Goal: Transaction & Acquisition: Purchase product/service

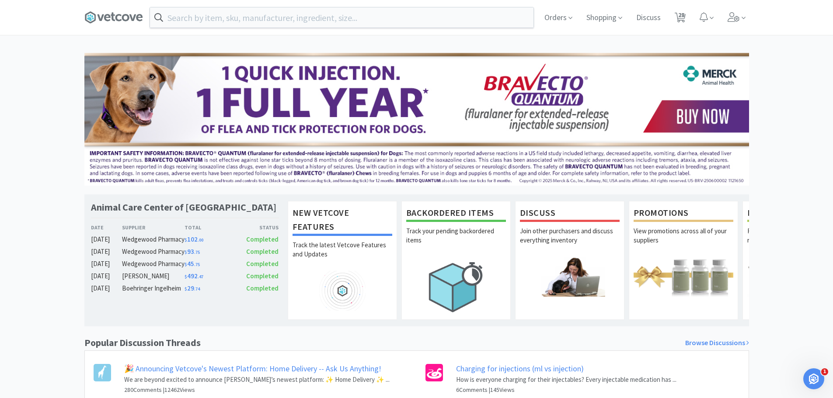
drag, startPoint x: 0, startPoint y: 0, endPoint x: 540, endPoint y: 50, distance: 542.1
click at [682, 12] on span "28" at bounding box center [681, 14] width 6 height 35
select select "5"
select select "1"
select select "2"
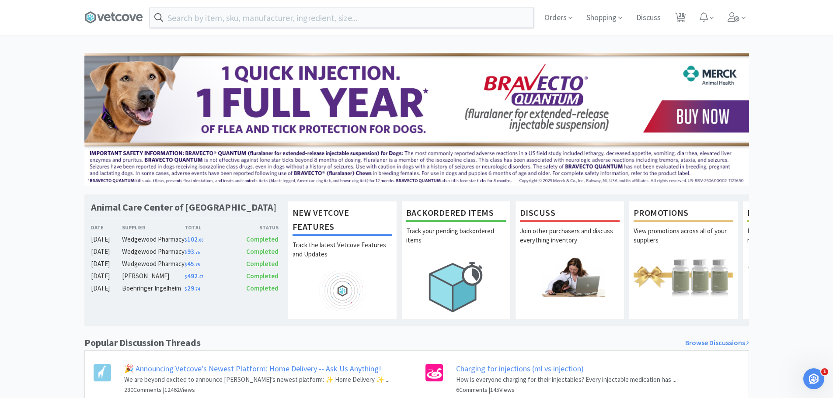
select select "1"
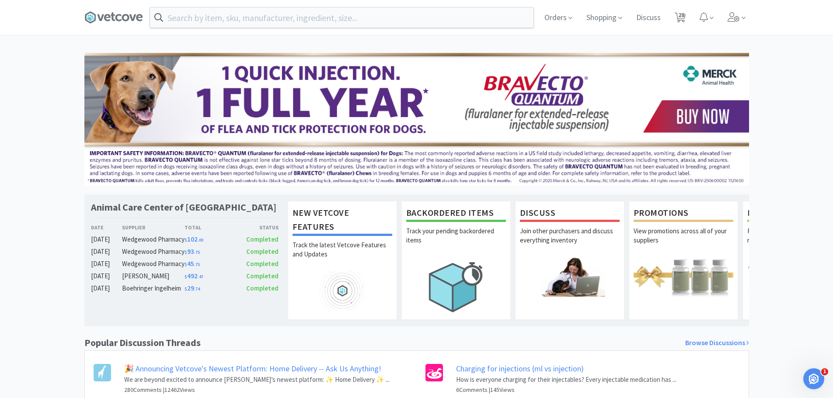
select select "2"
select select "10"
select select "1"
select select "3"
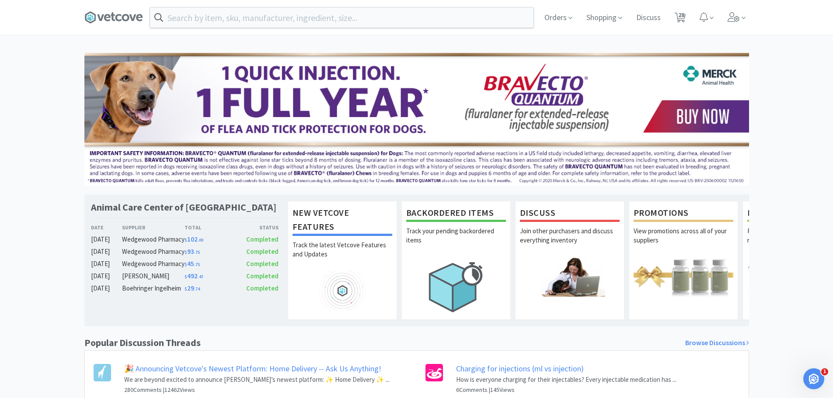
select select "1"
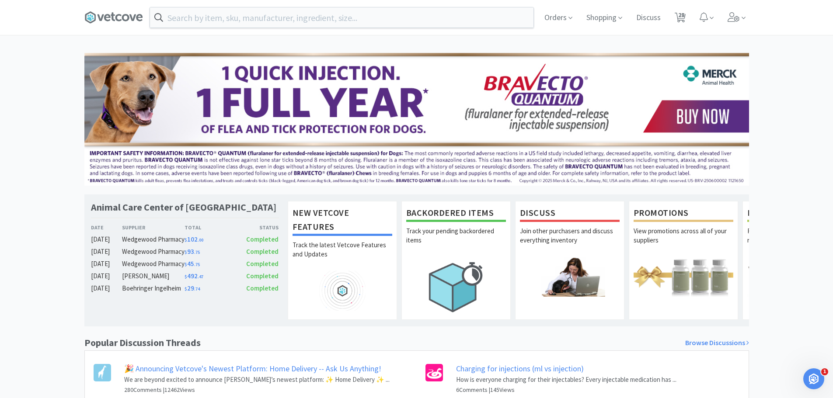
select select "2"
select select "1"
select select "2"
select select "1"
select select "3"
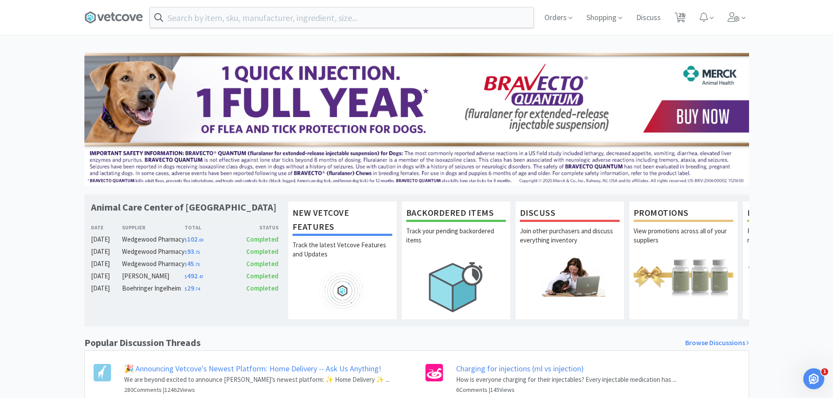
select select "2"
select select "1"
select select "2"
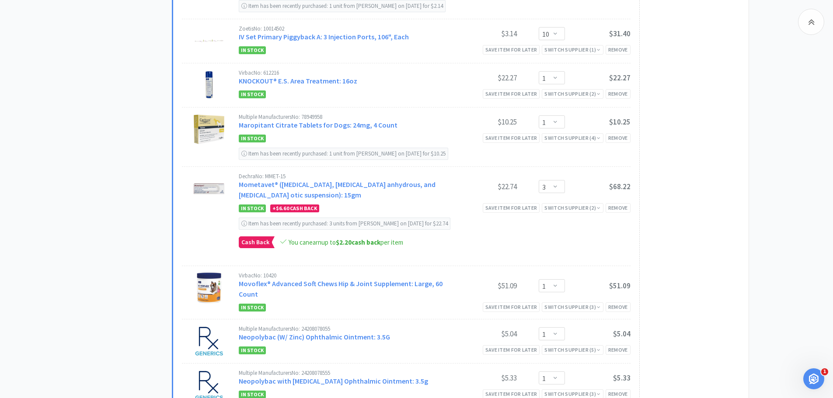
scroll to position [587, 0]
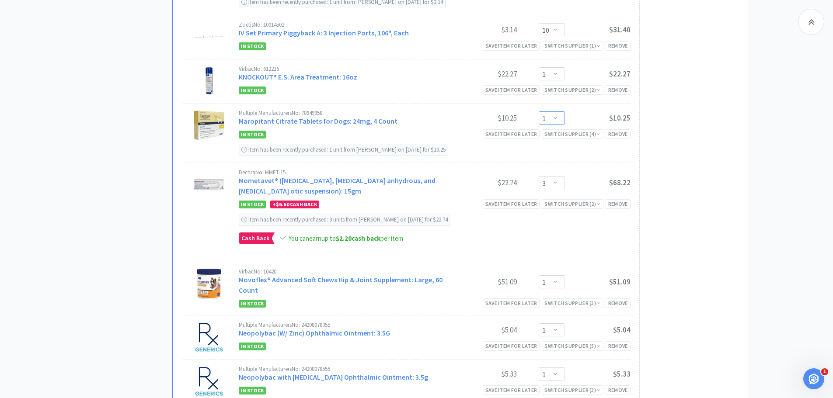
click at [553, 112] on select "Enter Quantity 1 2 3 4 5 6 7 8 9 10 11 12 13 14 15 16 17 18 19 20 Enter Quantity" at bounding box center [552, 118] width 26 height 13
click at [539, 112] on select "Enter Quantity 1 2 3 4 5 6 7 8 9 10 11 12 13 14 15 16 17 18 19 20 Enter Quantity" at bounding box center [552, 118] width 26 height 13
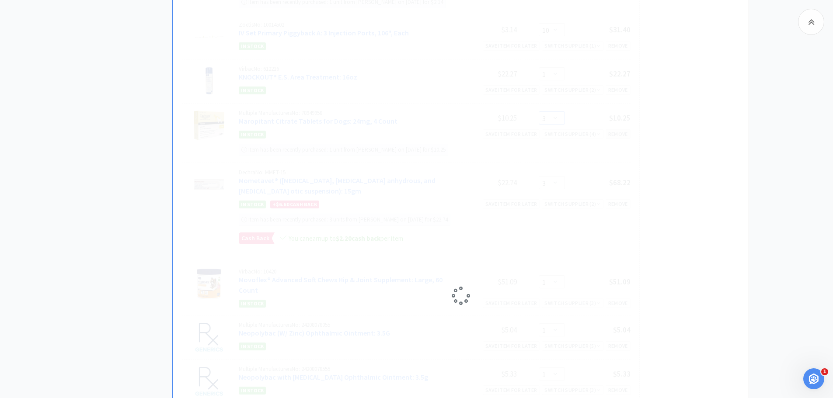
select select "1"
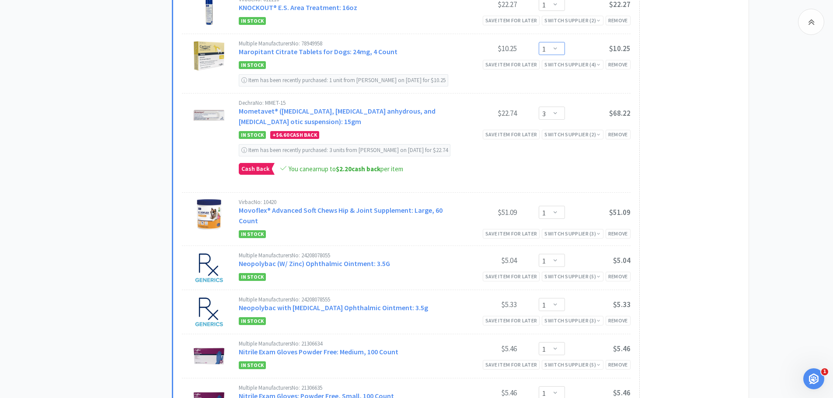
scroll to position [651, 0]
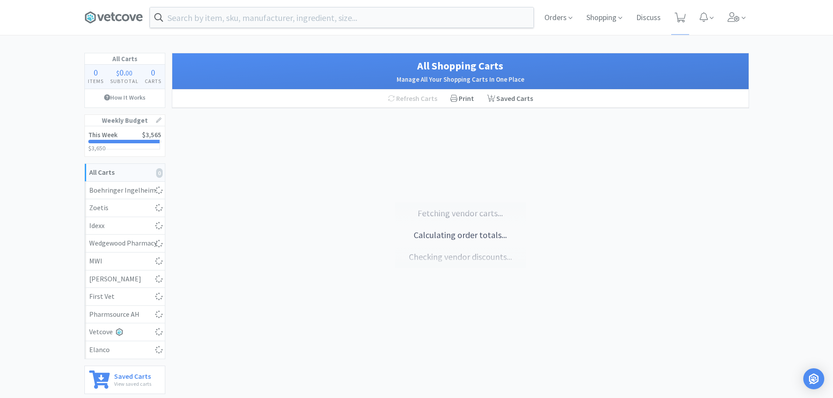
select select "2"
select select "1"
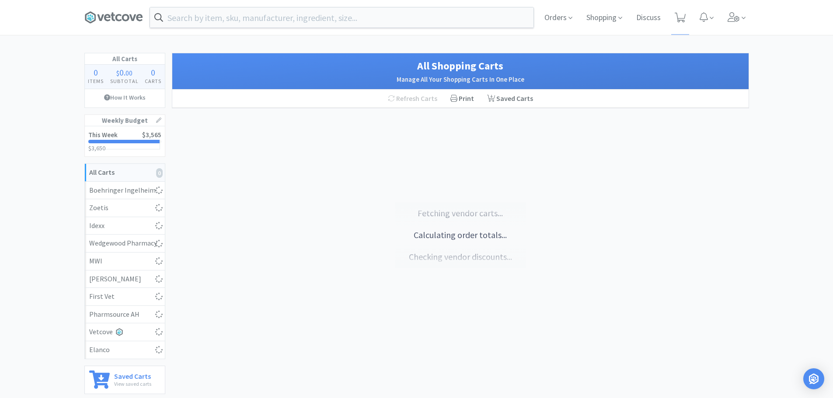
select select "1"
select select "2"
select select "10"
select select "1"
select select "3"
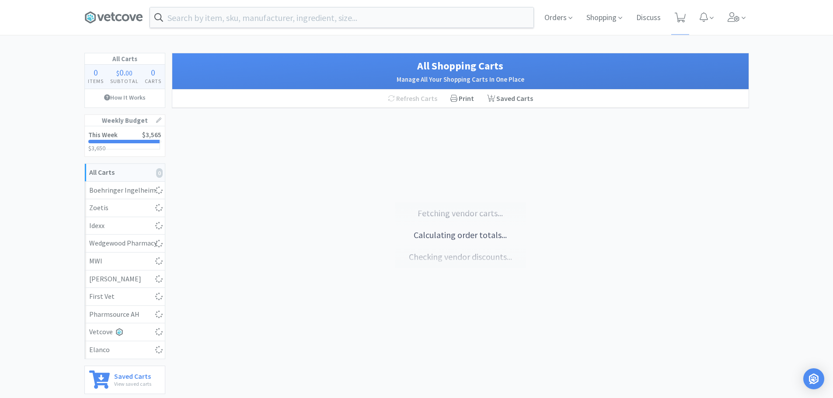
select select "3"
select select "1"
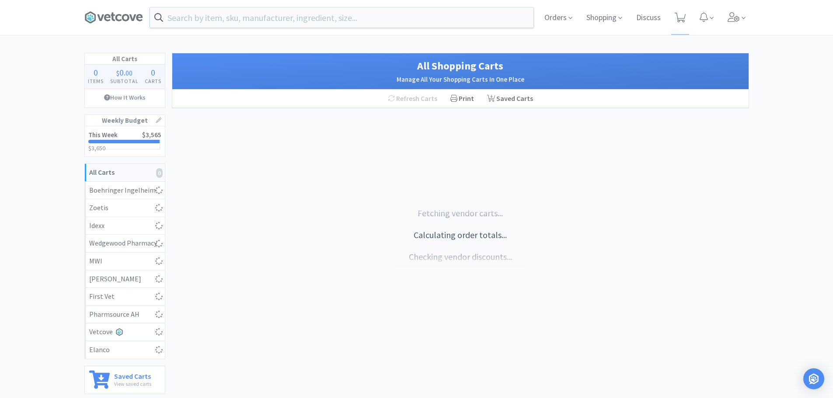
select select "1"
select select "2"
select select "1"
select select "2"
select select "1"
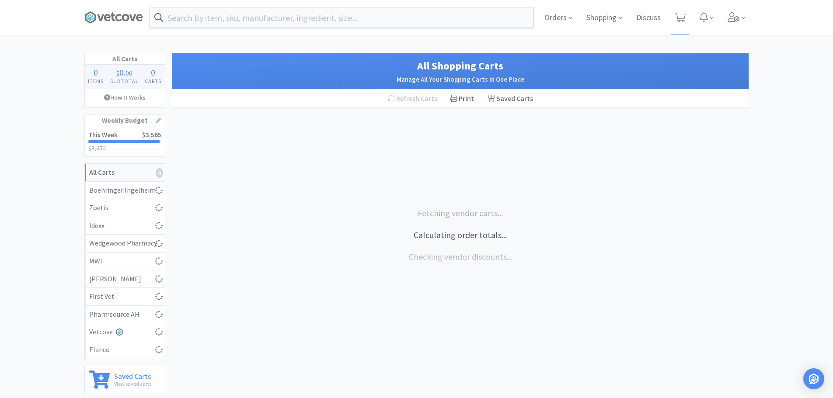
select select "3"
select select "2"
select select "1"
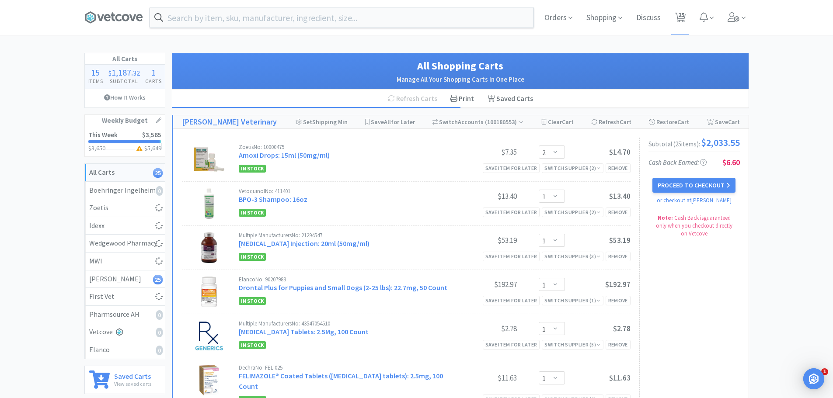
select select "5"
select select "1"
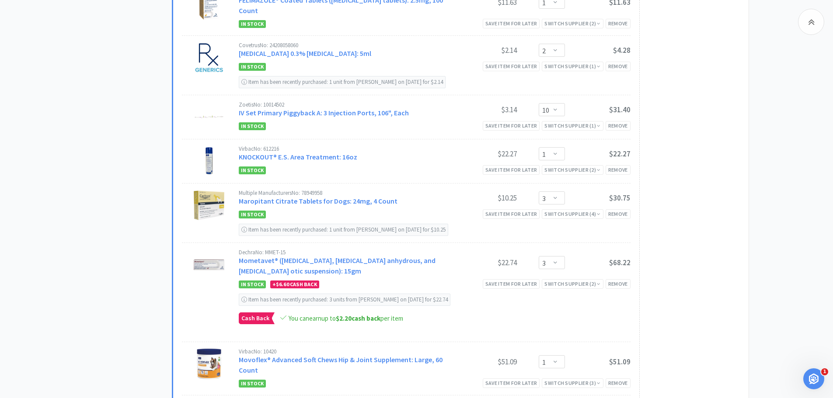
scroll to position [522, 0]
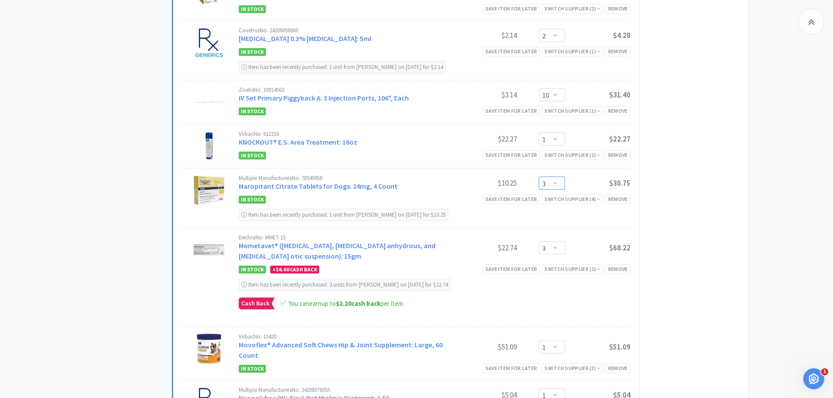
click at [552, 177] on select "Enter Quantity 1 2 3 4 5 6 7 8 9 10 11 12 13 14 15 16 17 18 19 20 Enter Quantity" at bounding box center [552, 183] width 26 height 13
click at [539, 177] on select "Enter Quantity 1 2 3 4 5 6 7 8 9 10 11 12 13 14 15 16 17 18 19 20 Enter Quantity" at bounding box center [552, 183] width 26 height 13
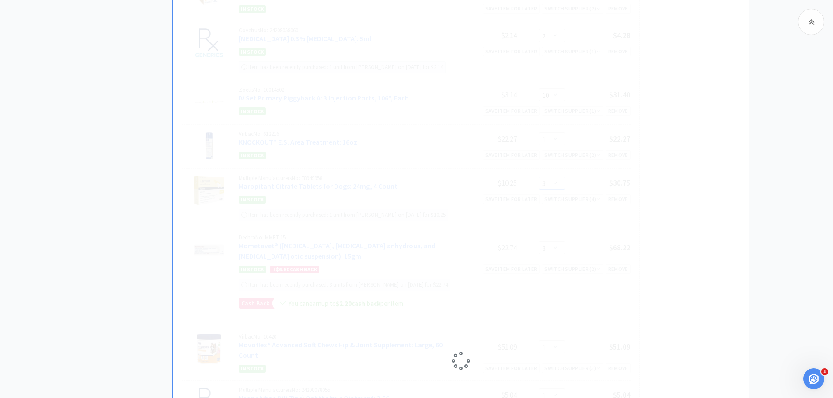
select select "2"
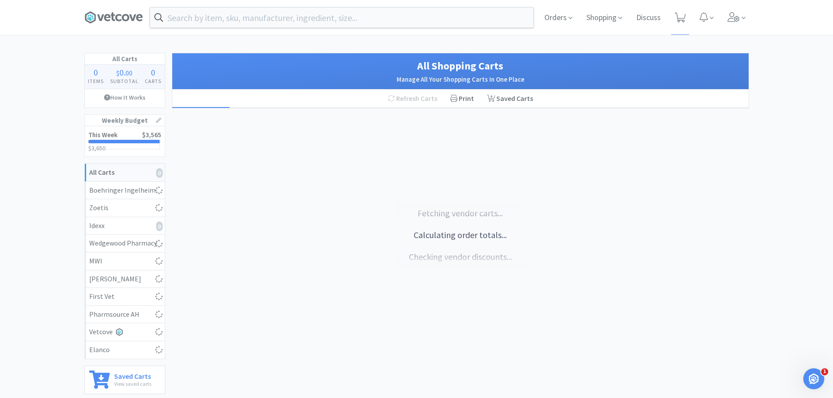
select select "5"
select select "1"
select select "2"
select select "1"
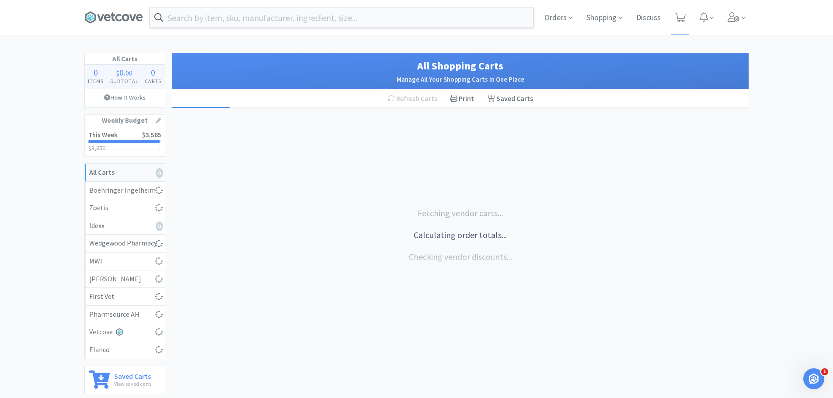
select select "1"
select select "2"
select select "10"
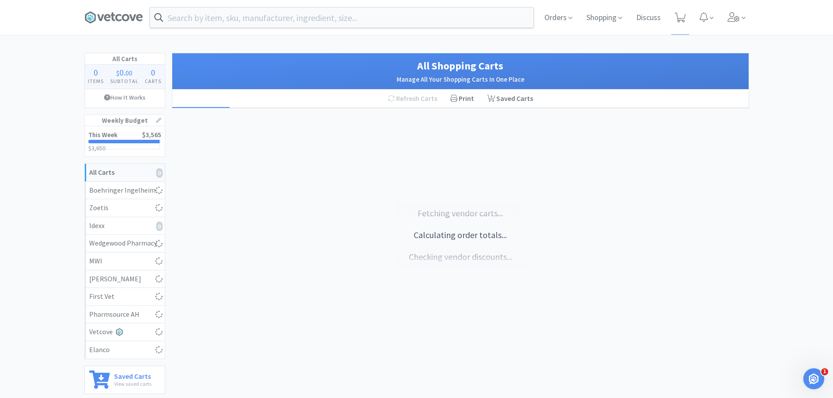
select select "1"
select select "2"
select select "3"
select select "1"
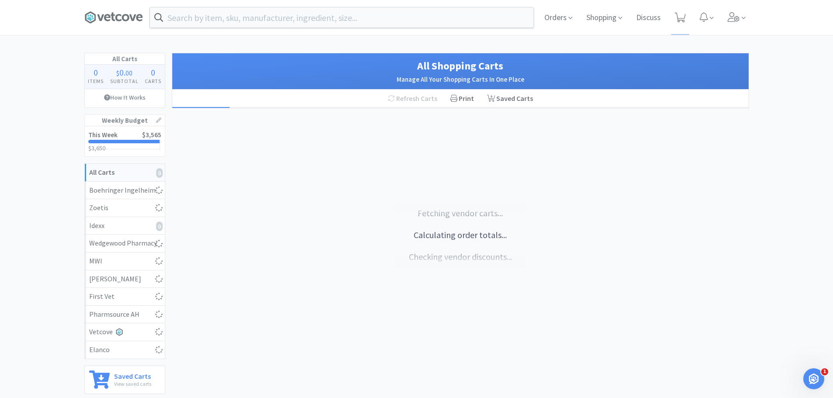
select select "1"
select select "2"
select select "1"
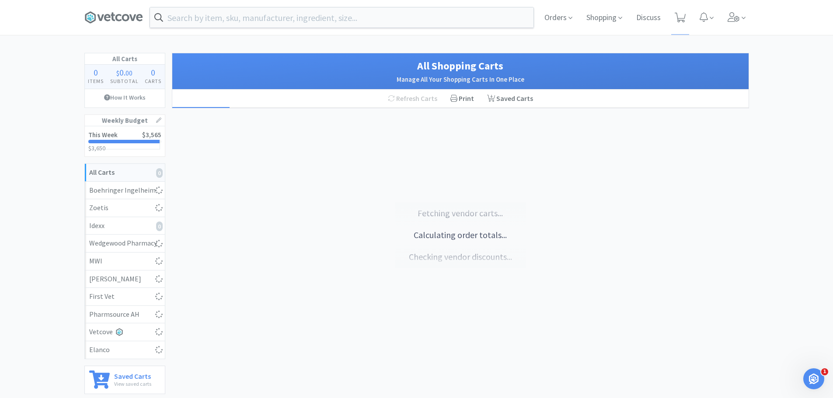
select select "2"
select select "1"
select select "3"
select select "2"
select select "1"
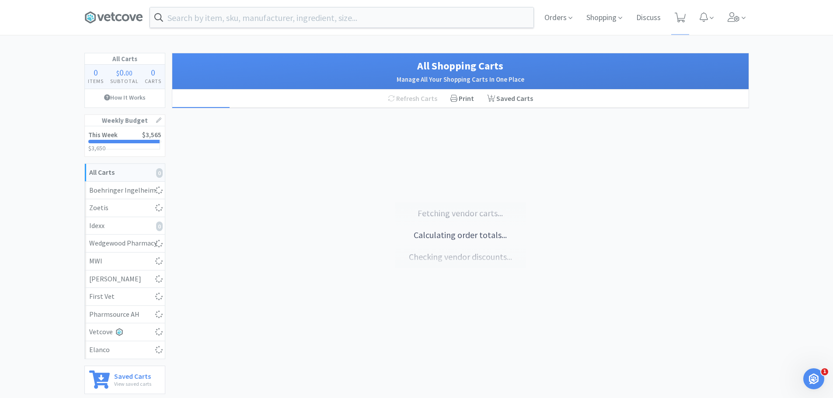
select select "1"
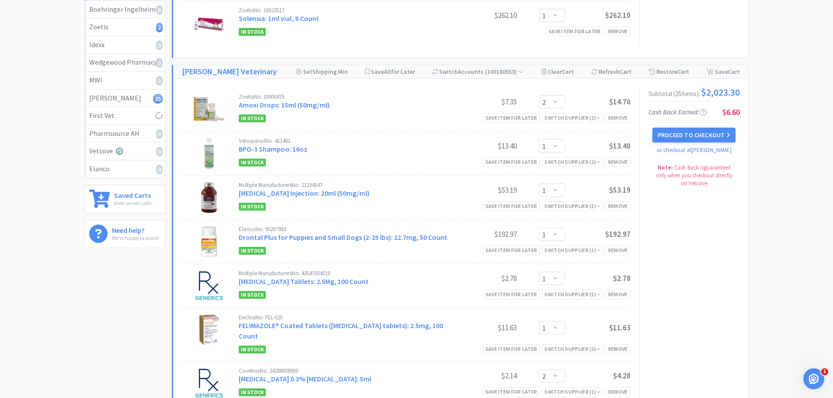
select select "2"
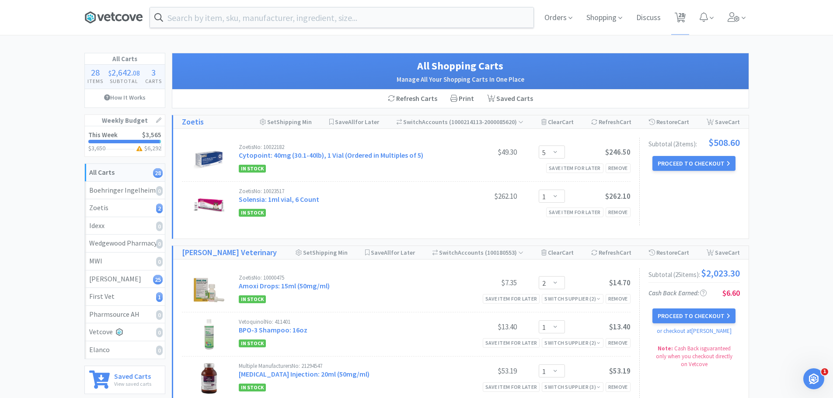
click at [112, 15] on icon at bounding box center [113, 17] width 4 height 9
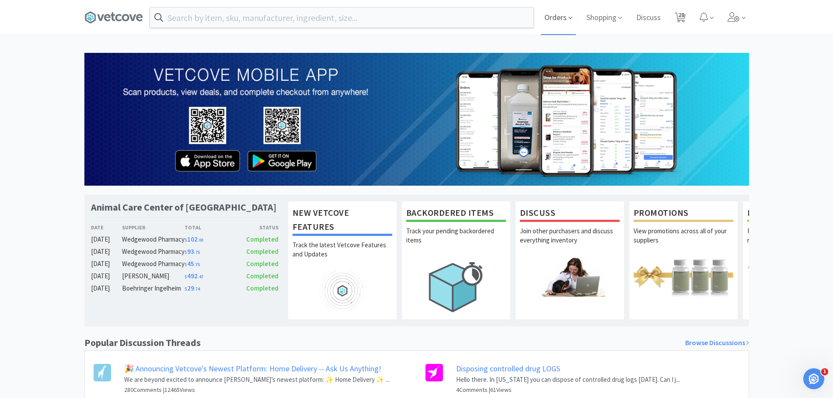
click at [544, 21] on span "Orders" at bounding box center [558, 17] width 35 height 35
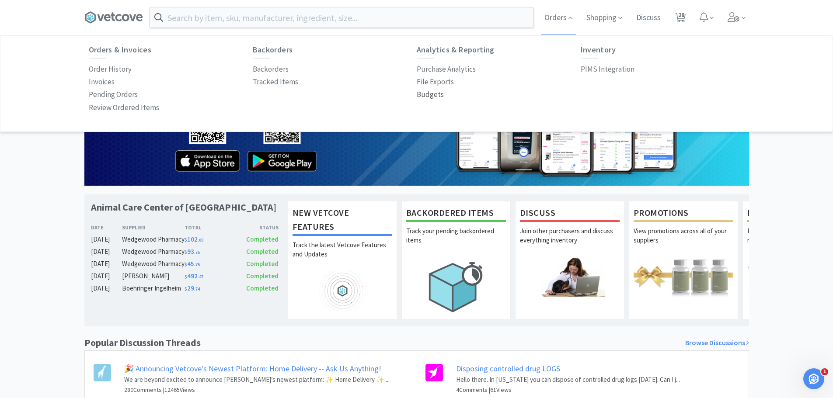
click at [428, 94] on p "Budgets" at bounding box center [430, 95] width 27 height 12
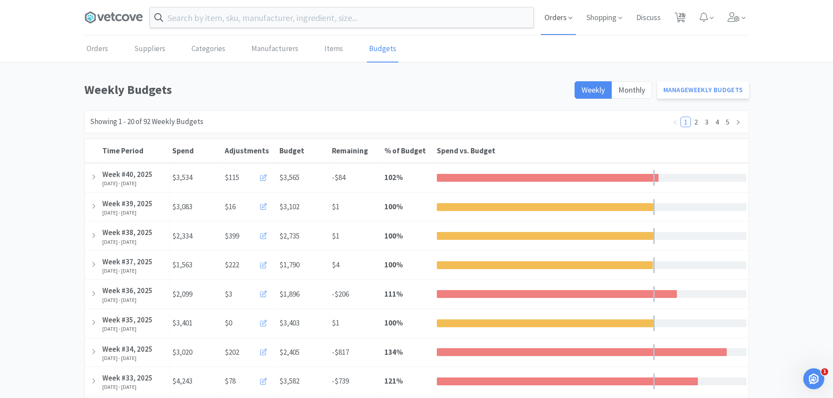
click at [544, 19] on span "Orders" at bounding box center [558, 17] width 35 height 35
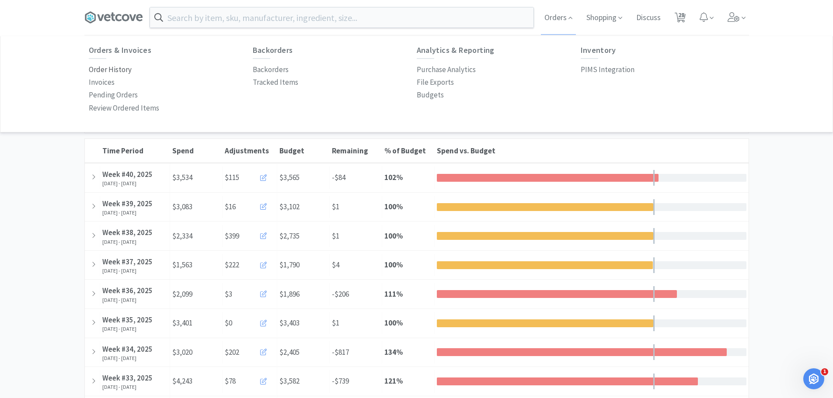
click at [115, 74] on p "Order History" at bounding box center [110, 70] width 43 height 12
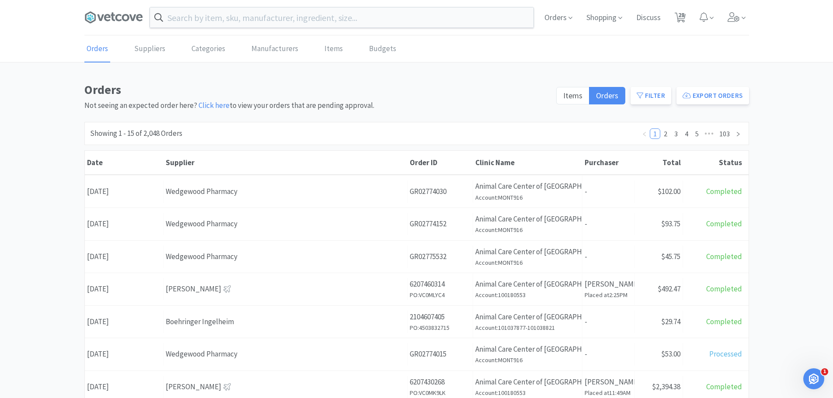
click at [67, 158] on div "Orders Not seeing an expected order here? Click here to view your orders that a…" at bounding box center [416, 387] width 833 height 615
click at [115, 14] on icon at bounding box center [113, 17] width 59 height 13
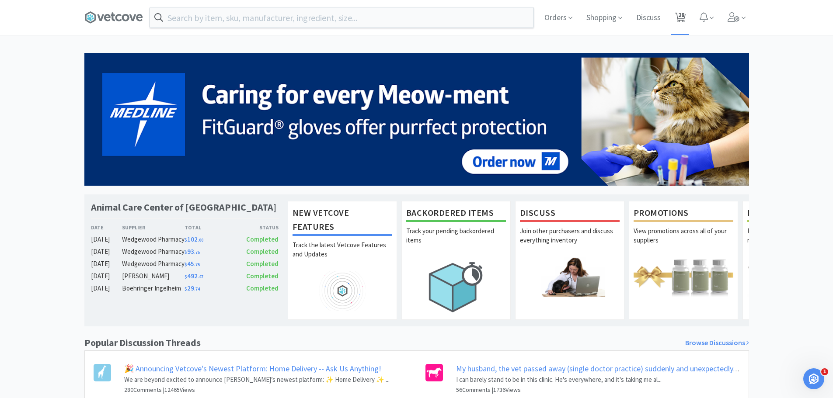
click at [685, 15] on span "28" at bounding box center [681, 14] width 6 height 35
select select "5"
select select "1"
select select "2"
select select "1"
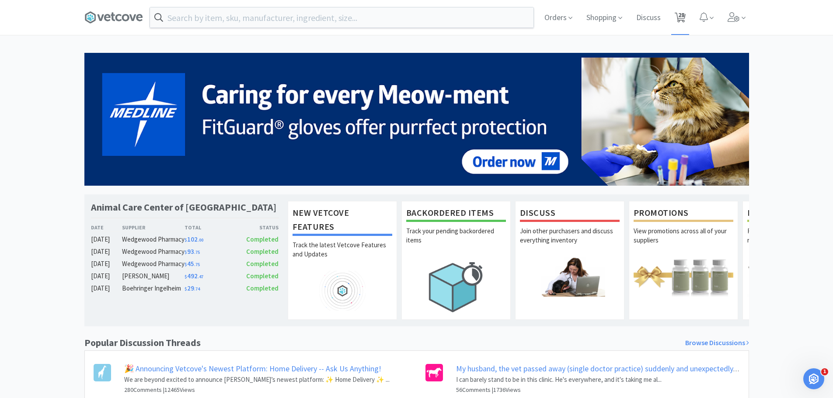
select select "1"
select select "2"
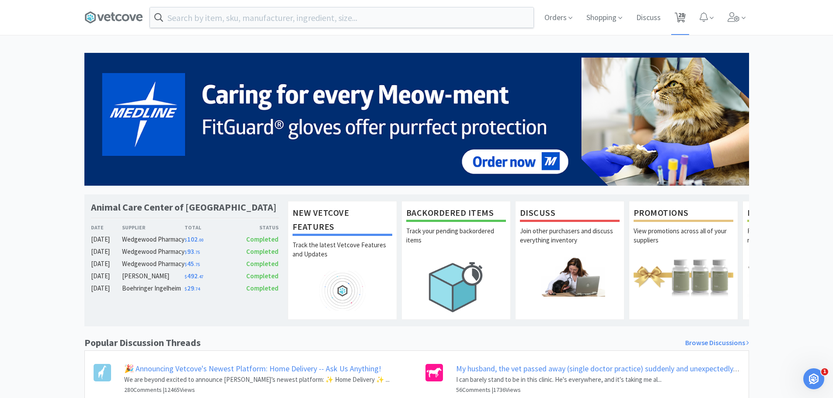
select select "10"
select select "1"
select select "2"
select select "3"
select select "1"
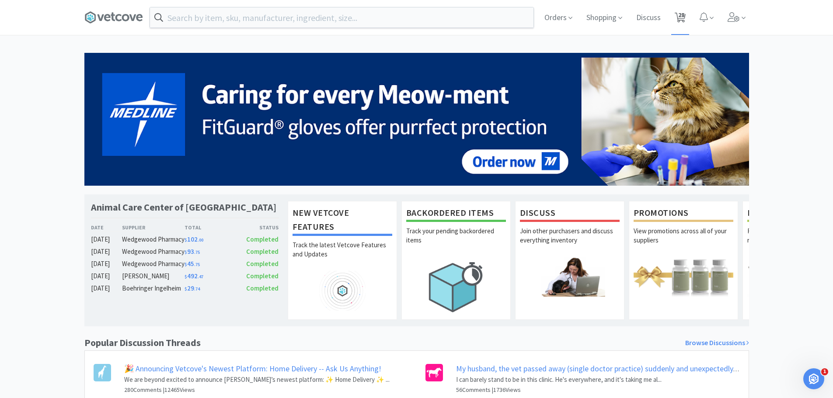
select select "1"
select select "2"
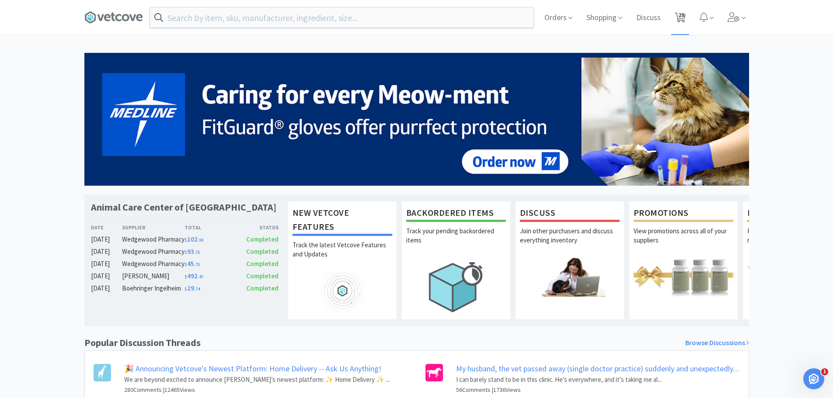
select select "1"
select select "2"
select select "1"
select select "3"
select select "2"
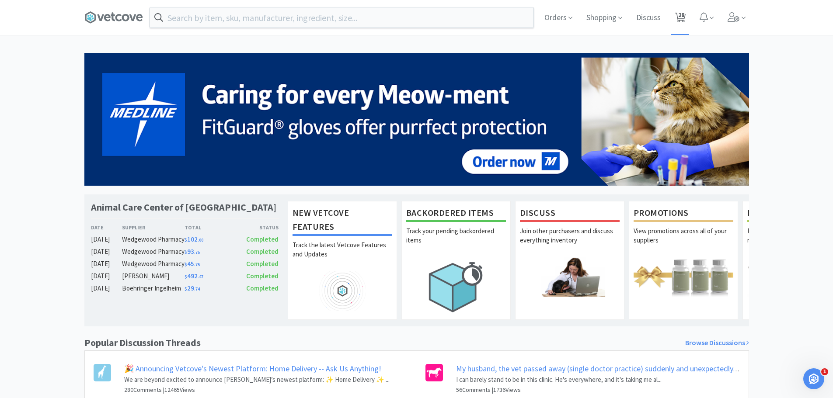
select select "1"
select select "2"
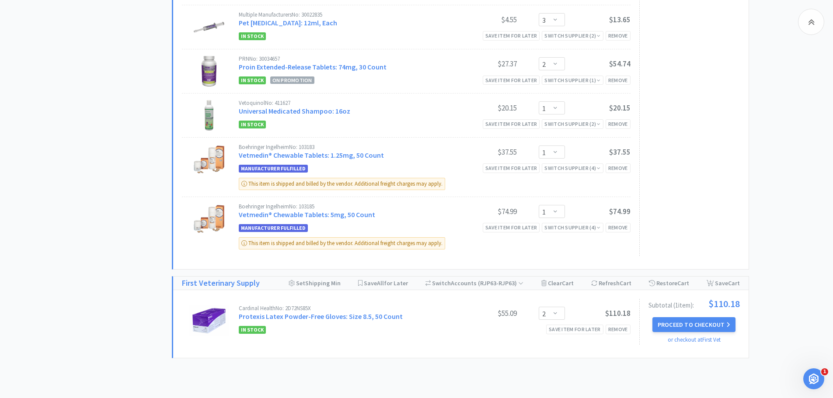
scroll to position [1189, 0]
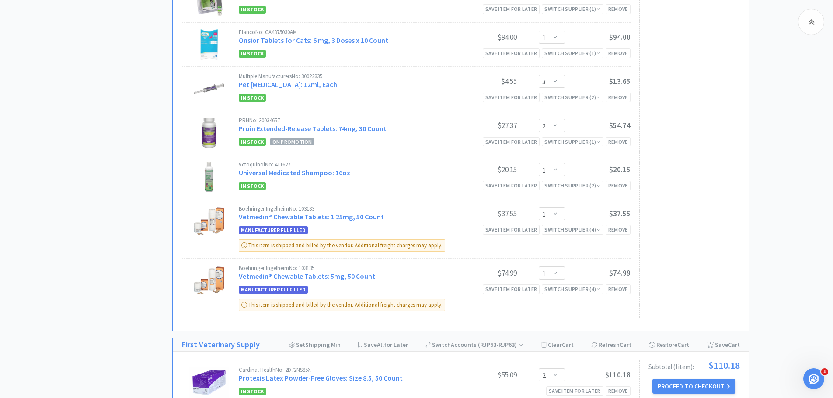
click at [230, 339] on h1 "First Veterinary Supply" at bounding box center [221, 345] width 78 height 13
select select "2"
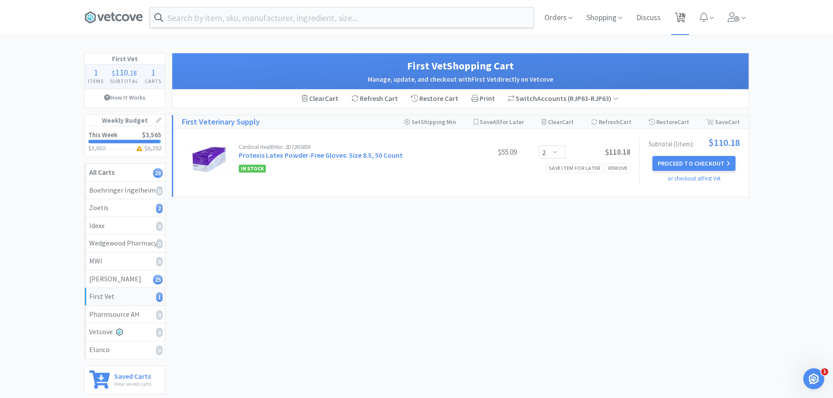
click at [674, 12] on span "28" at bounding box center [680, 17] width 18 height 35
select select "5"
select select "1"
select select "2"
select select "1"
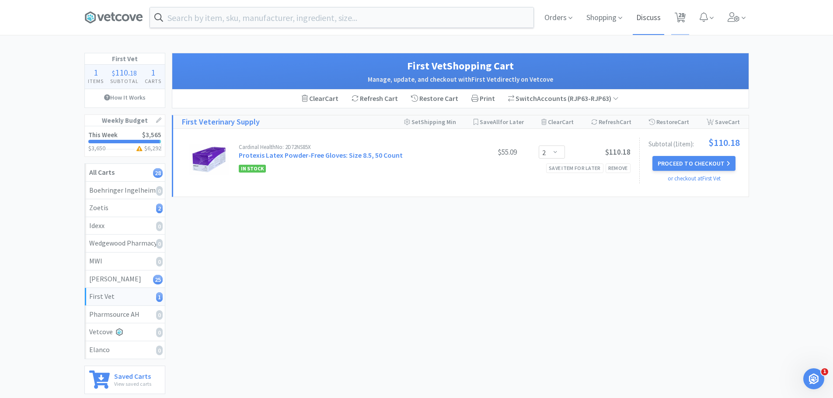
select select "1"
select select "2"
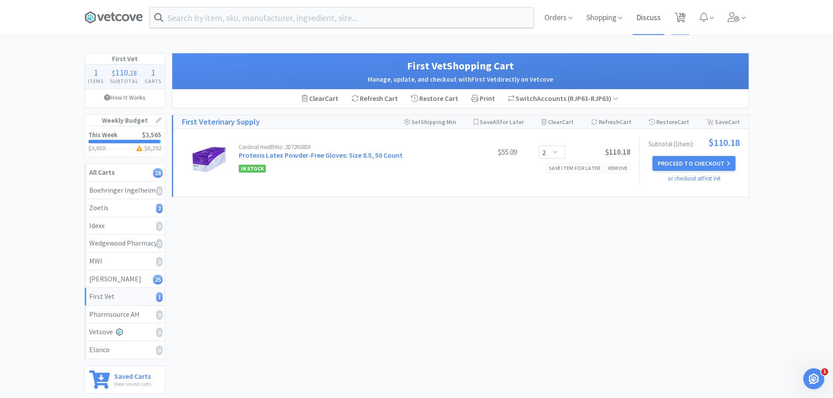
select select "10"
select select "1"
select select "2"
select select "3"
select select "1"
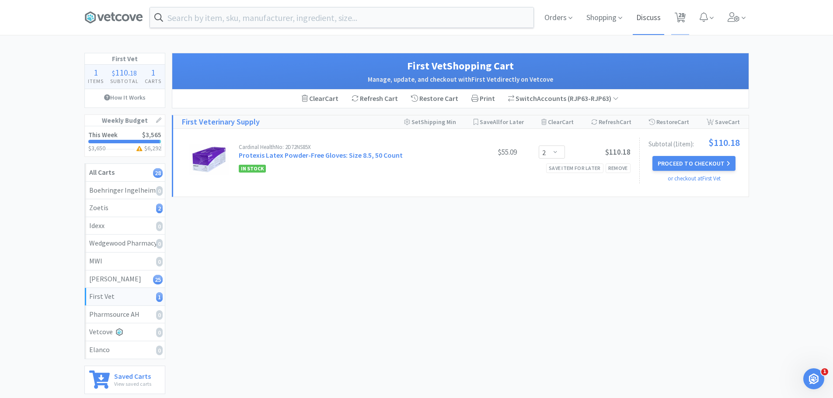
select select "1"
select select "2"
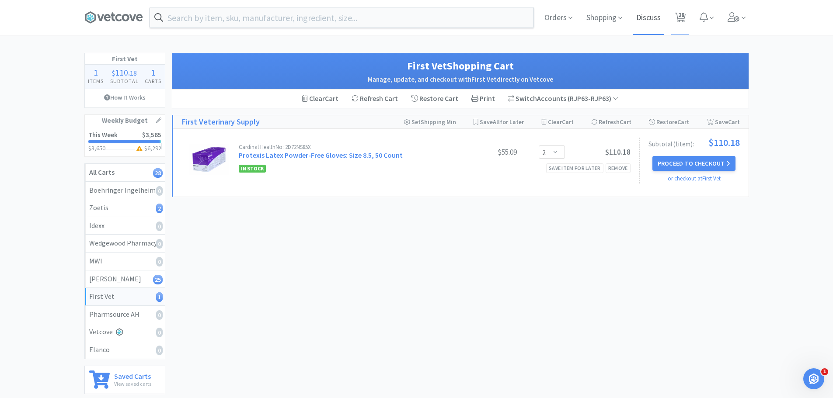
select select "1"
select select "2"
select select "1"
select select "3"
select select "2"
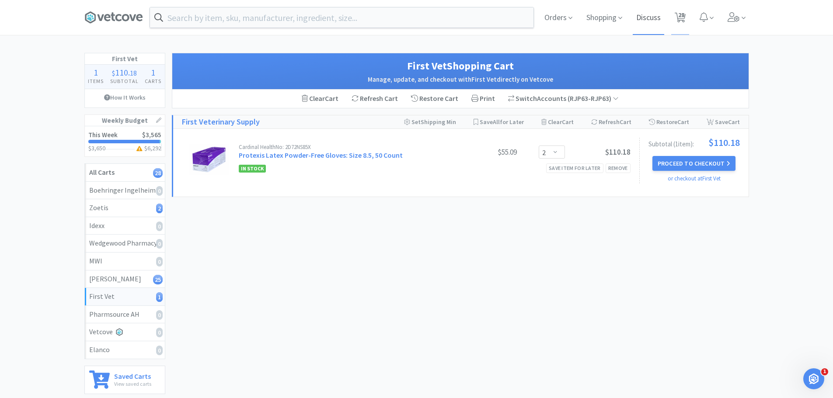
select select "1"
select select "2"
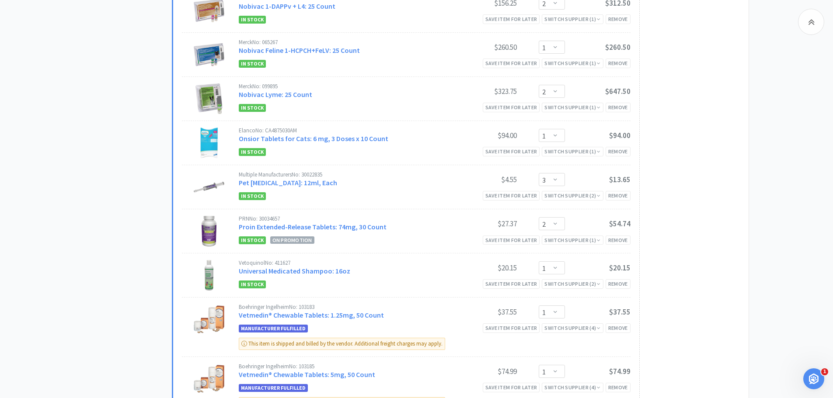
scroll to position [1089, 0]
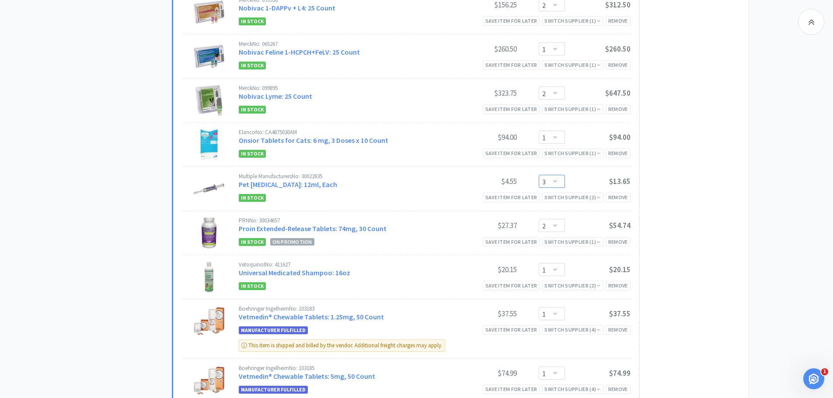
click at [557, 175] on select "Enter Quantity 1 2 3 4 5 6 7 8 9 10 11 12 13 14 15 16 17 18 19 20 Enter Quantity" at bounding box center [552, 181] width 26 height 13
click at [539, 175] on select "Enter Quantity 1 2 3 4 5 6 7 8 9 10 11 12 13 14 15 16 17 18 19 20 Enter Quantity" at bounding box center [552, 181] width 26 height 13
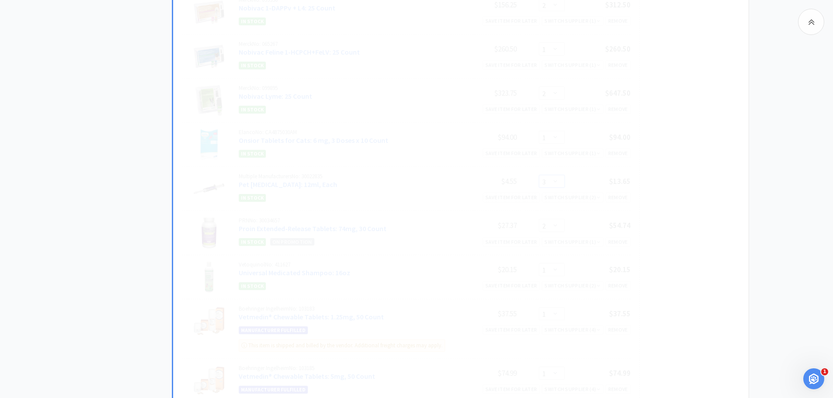
select select "2"
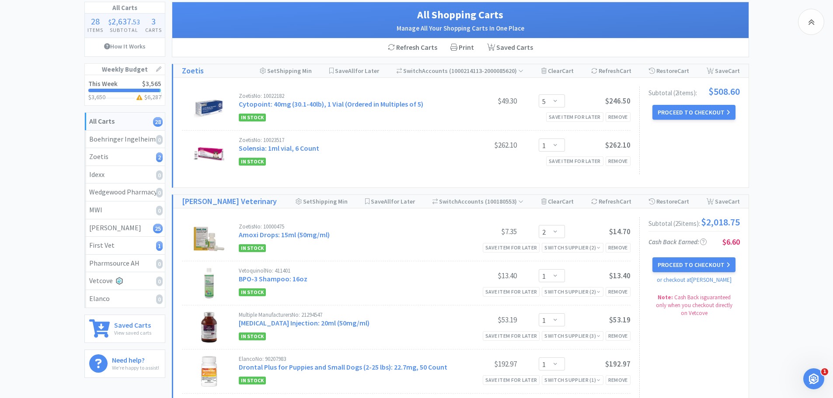
scroll to position [0, 0]
